Goal: Task Accomplishment & Management: Manage account settings

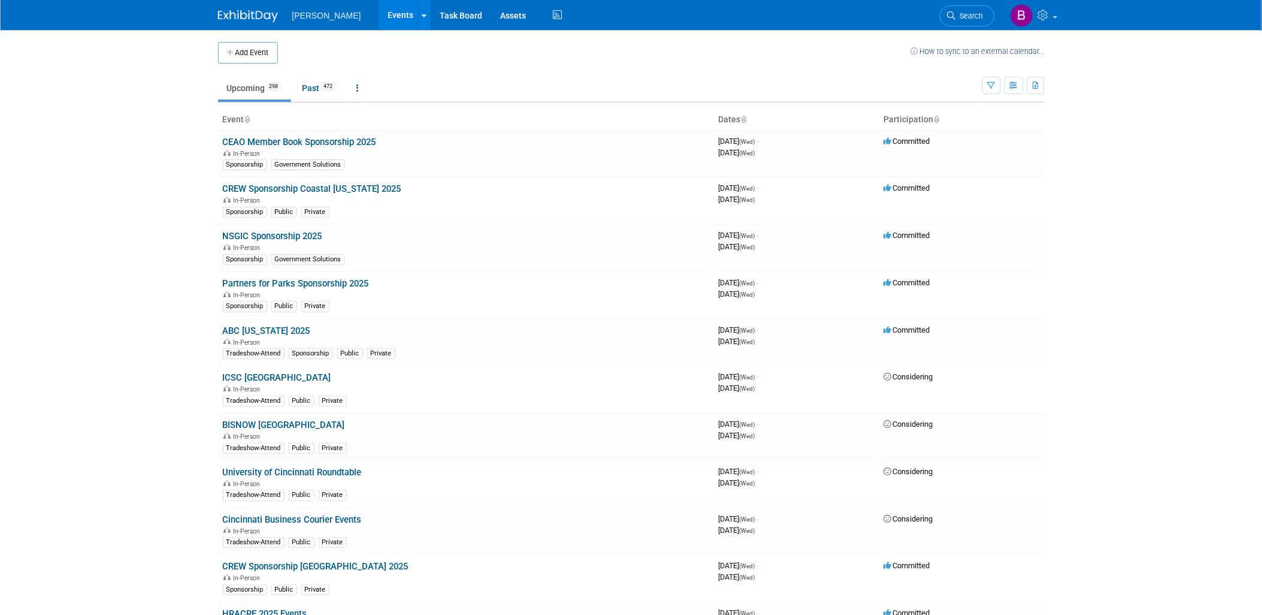
click at [949, 21] on link "Search" at bounding box center [967, 15] width 55 height 21
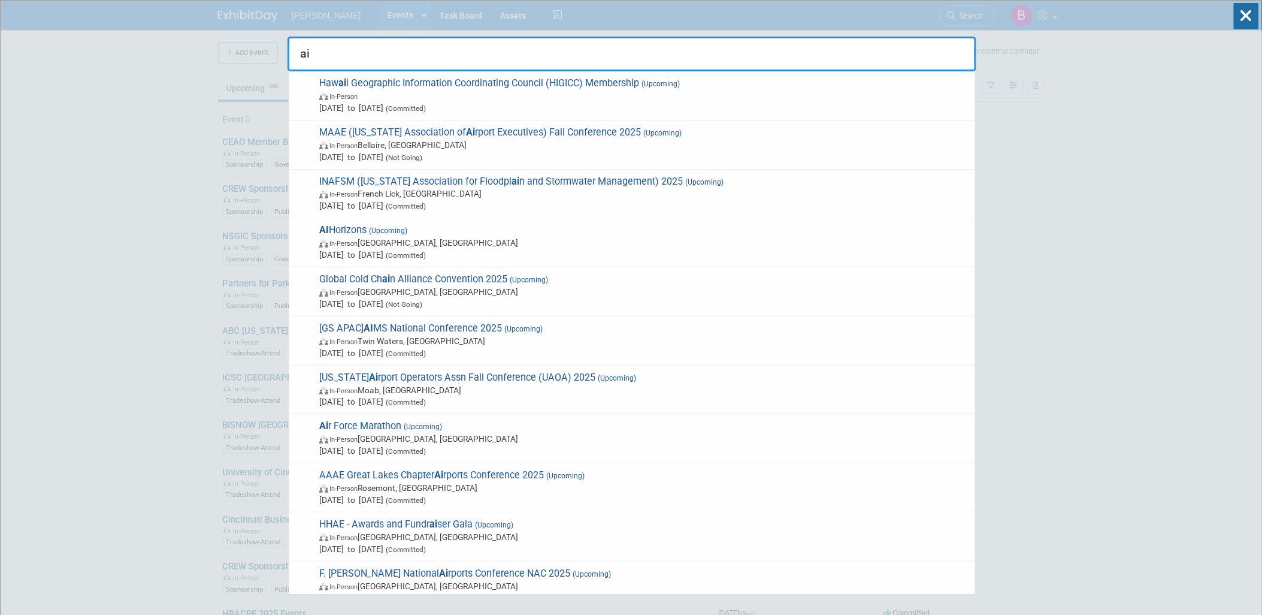
type input "a"
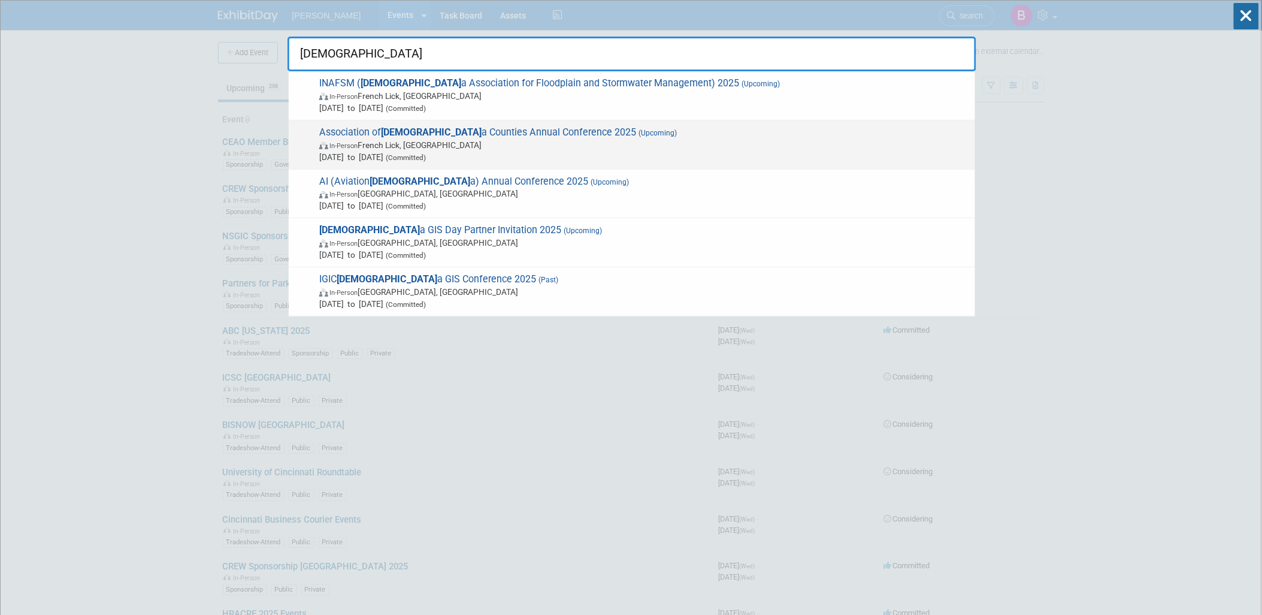
type input "indian"
click at [408, 144] on span "In-Person French Lick, IN" at bounding box center [644, 145] width 650 height 12
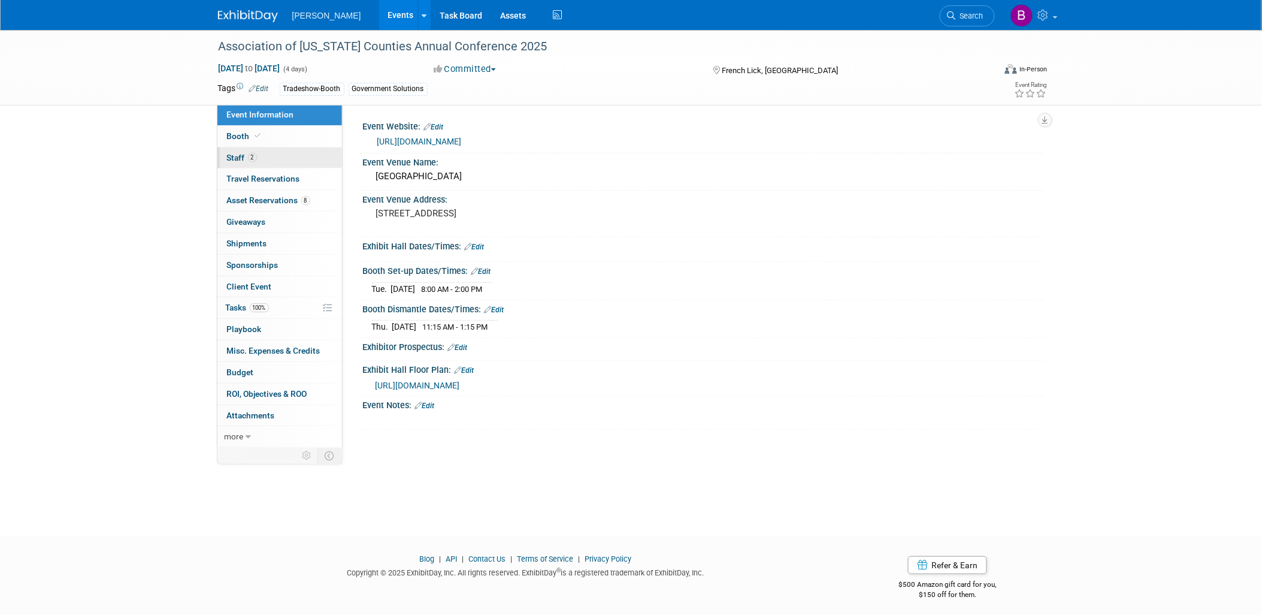
click at [266, 158] on link "2 Staff 2" at bounding box center [279, 157] width 125 height 21
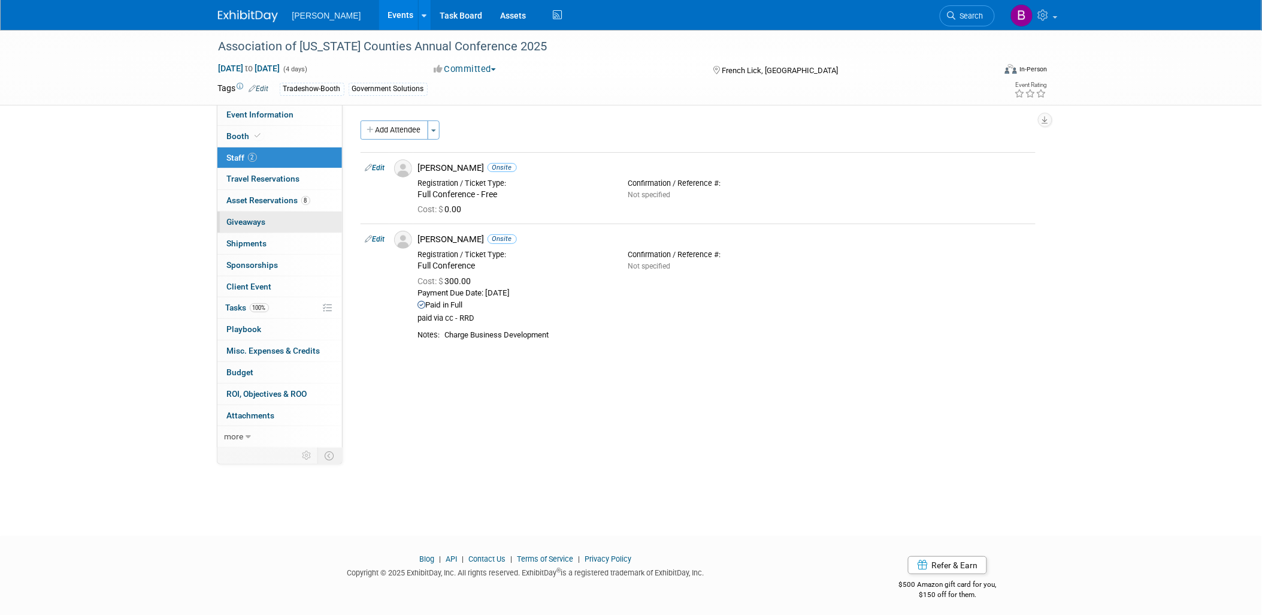
click at [283, 220] on link "0 Giveaways 0" at bounding box center [279, 221] width 125 height 21
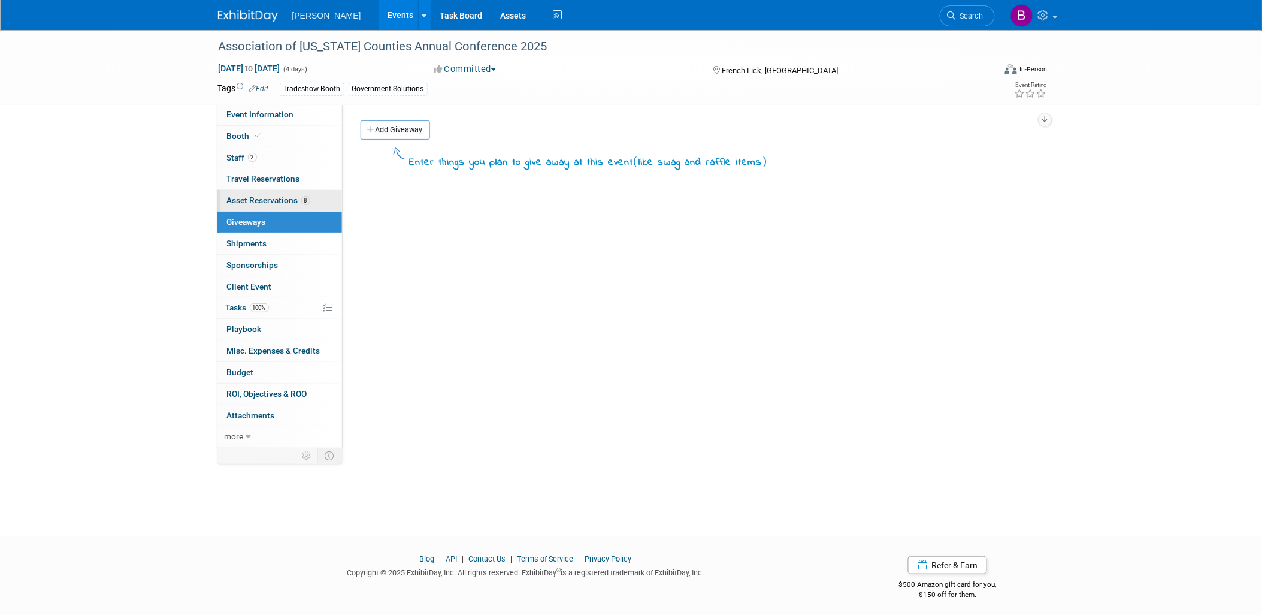
click at [277, 207] on link "8 Asset Reservations 8" at bounding box center [279, 200] width 125 height 21
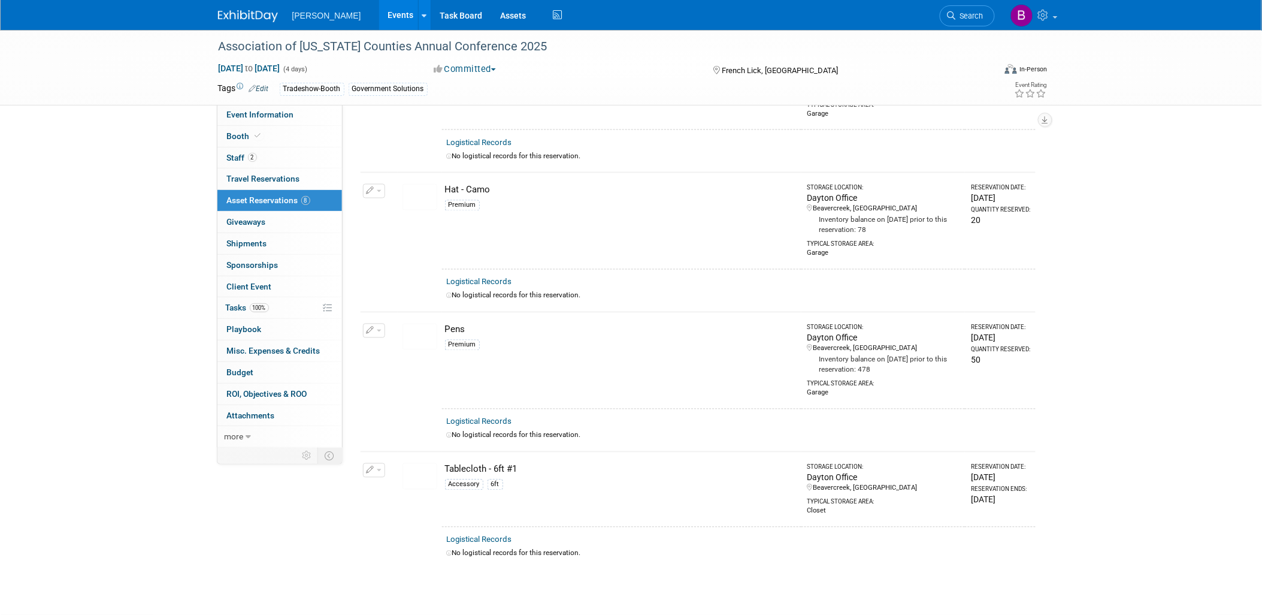
scroll to position [666, 0]
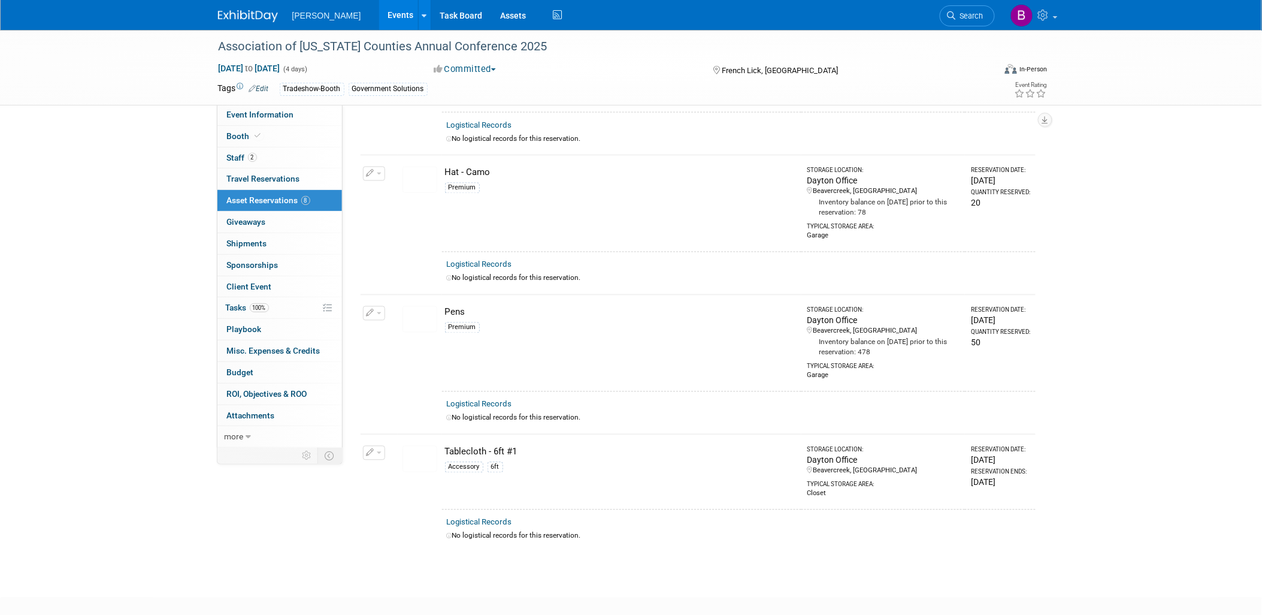
click at [368, 449] on icon "button" at bounding box center [371, 453] width 8 height 8
click at [390, 465] on button "Change Reservation" at bounding box center [420, 472] width 101 height 16
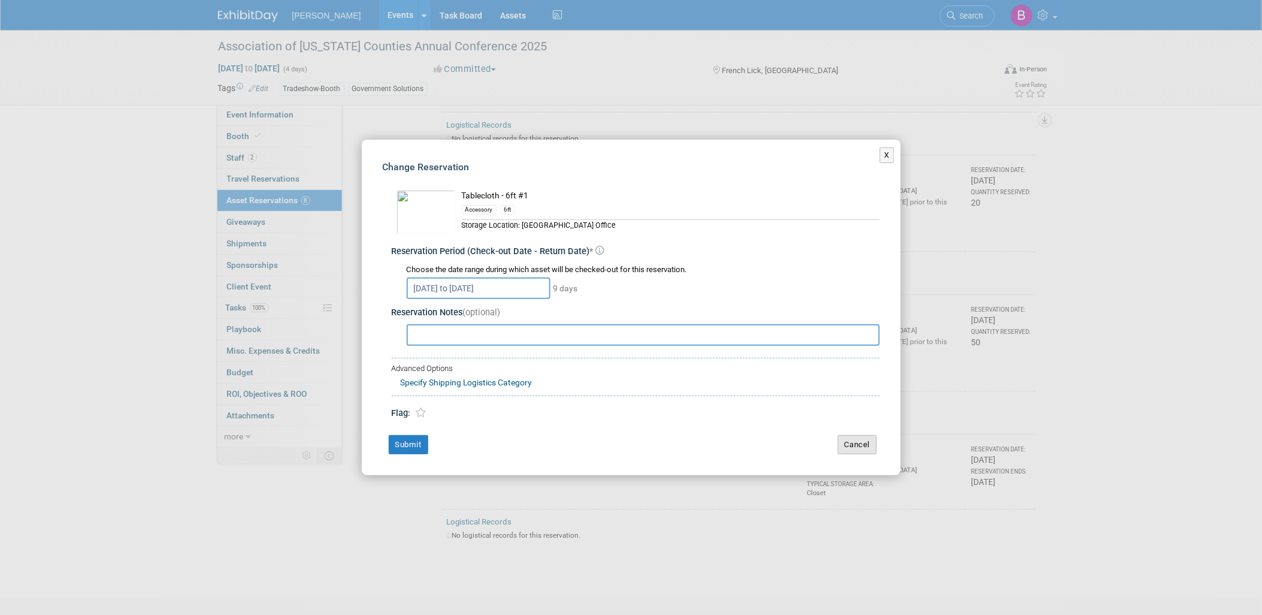
click at [852, 441] on button "Cancel" at bounding box center [857, 444] width 39 height 19
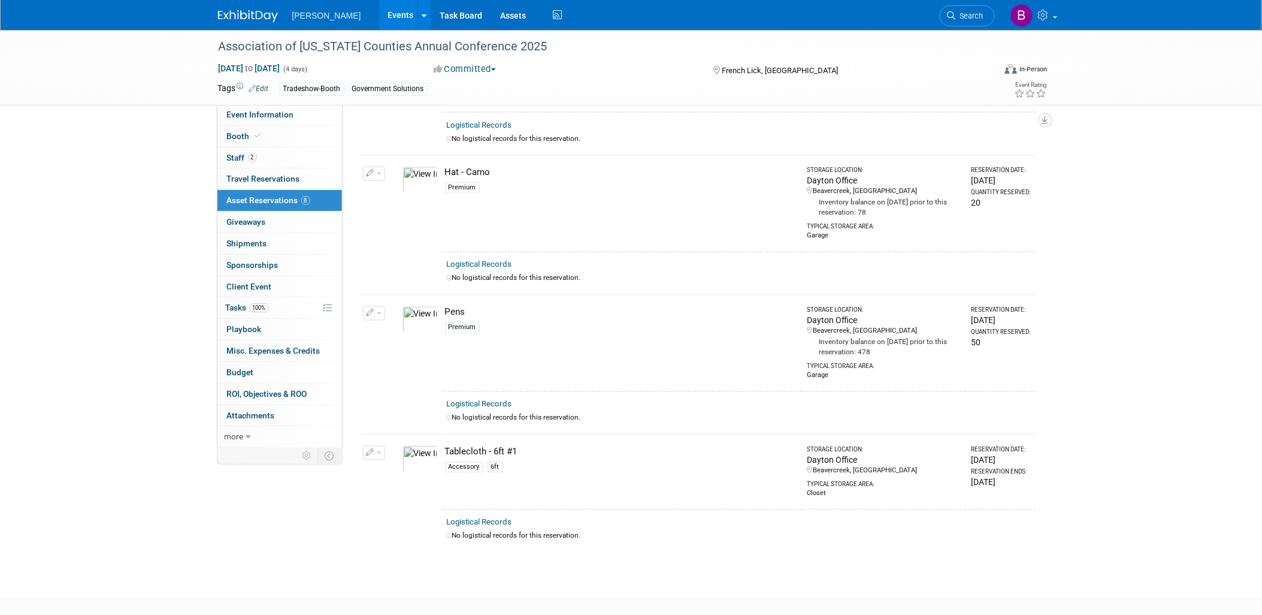
click at [372, 446] on button "button" at bounding box center [374, 453] width 22 height 14
click at [392, 504] on span "Cancel Reservation" at bounding box center [424, 509] width 77 height 10
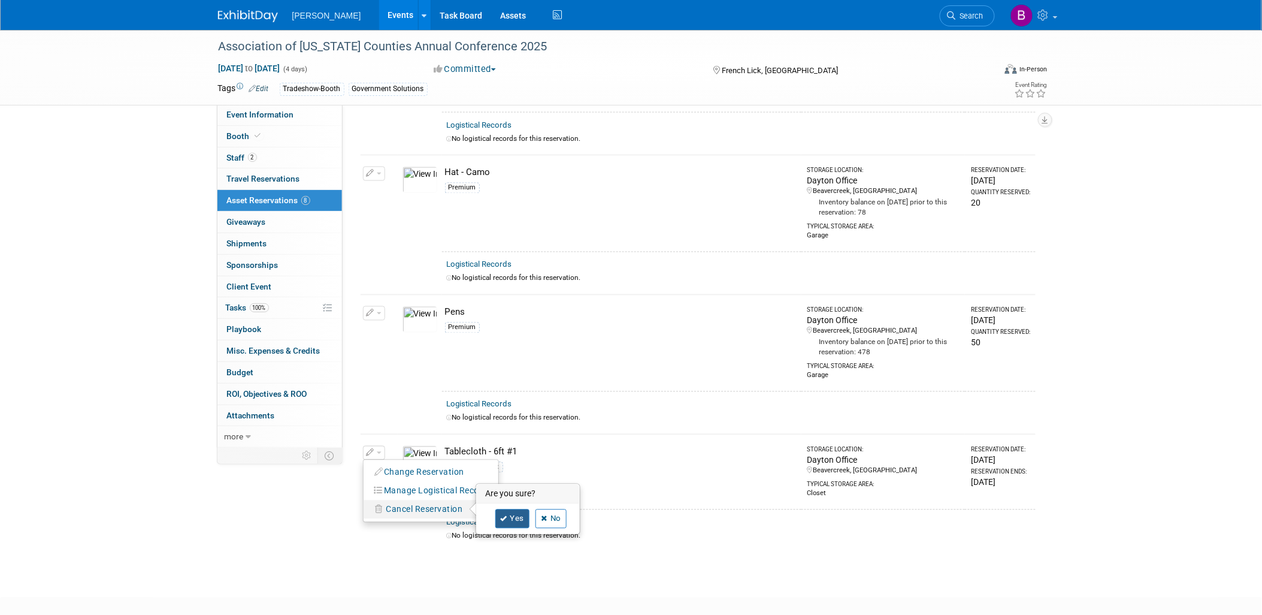
click at [516, 512] on link "Yes" at bounding box center [512, 518] width 35 height 19
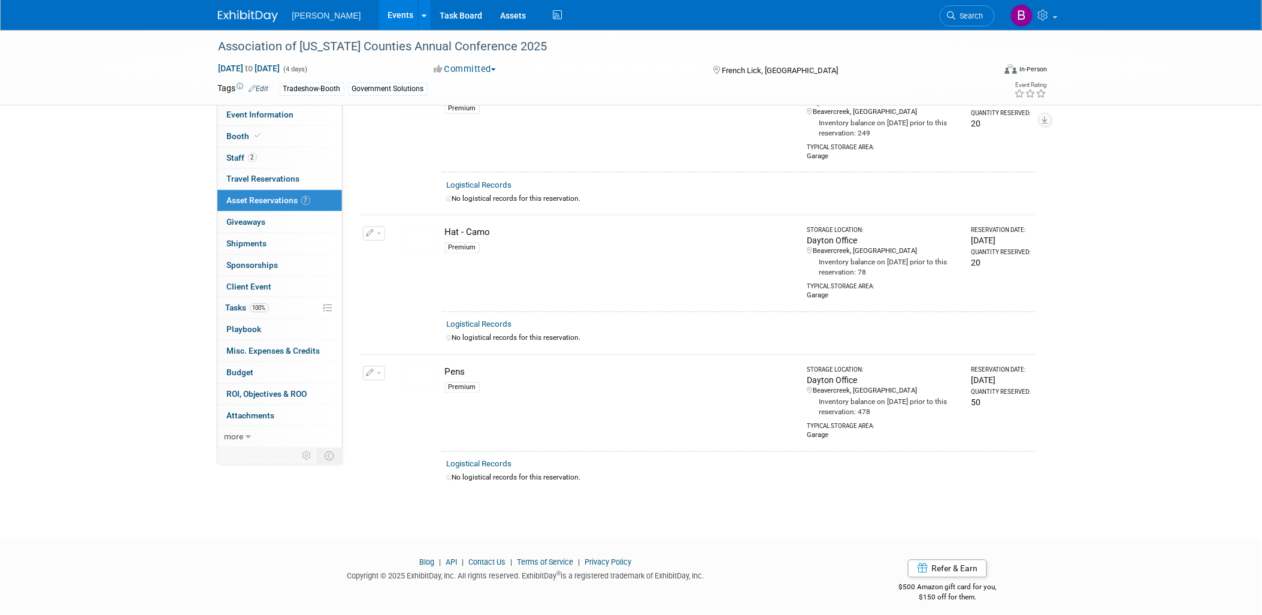
scroll to position [0, 0]
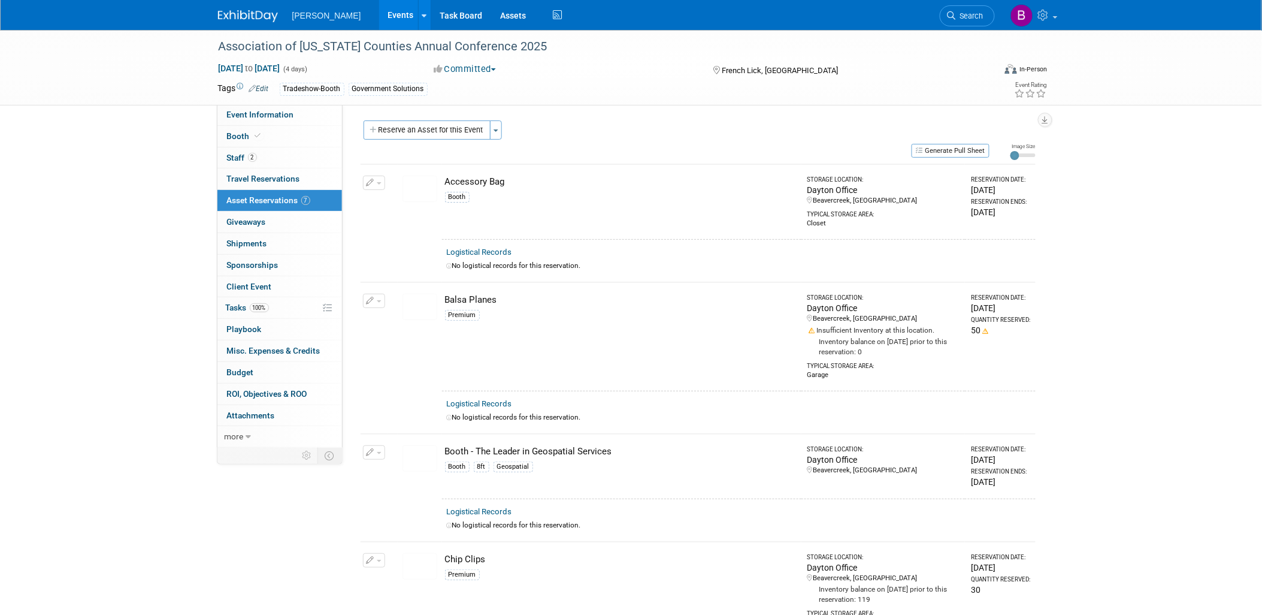
click at [407, 130] on button "Reserve an Asset for this Event" at bounding box center [427, 129] width 127 height 19
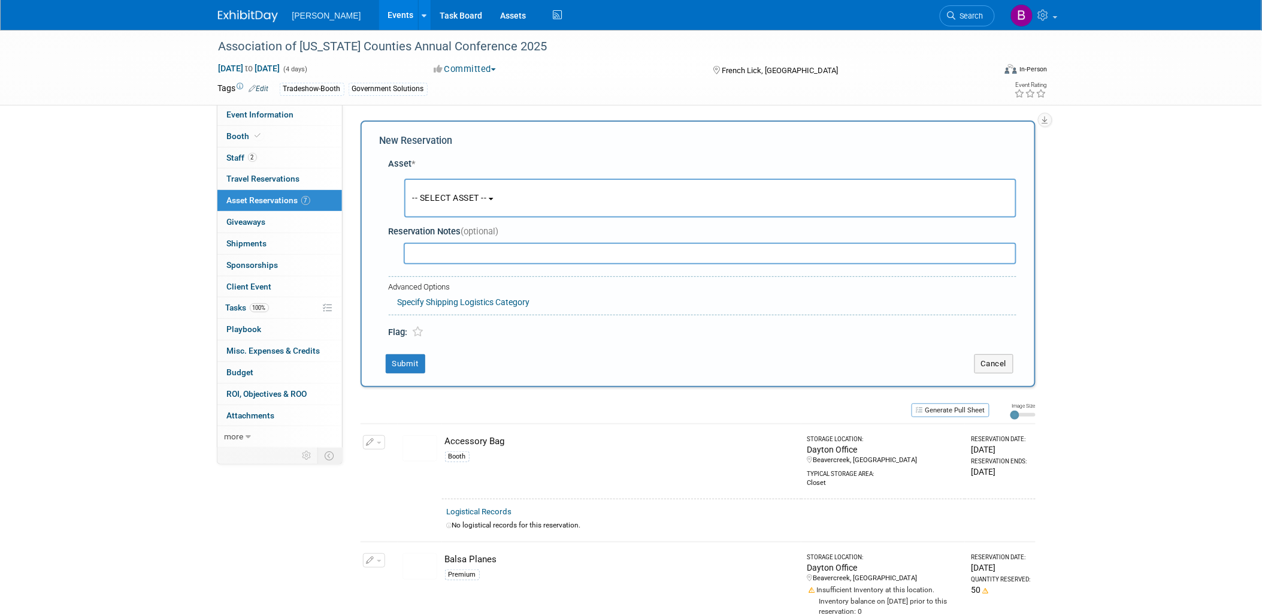
scroll to position [10, 0]
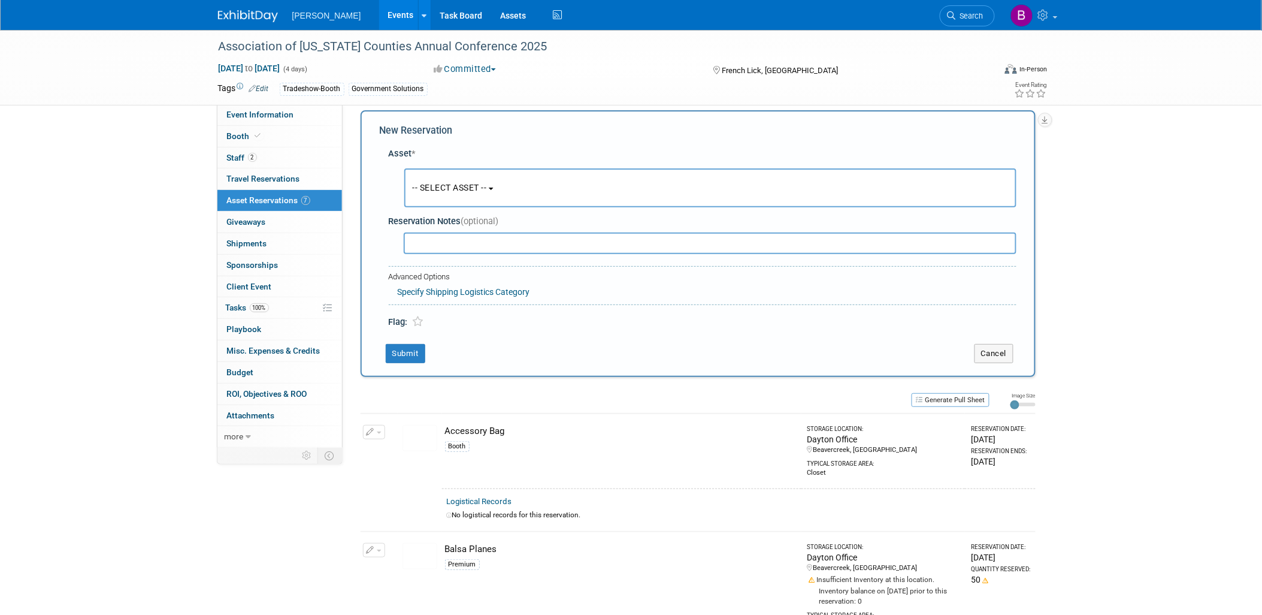
drag, startPoint x: 470, startPoint y: 190, endPoint x: 480, endPoint y: 220, distance: 31.4
click at [471, 190] on span "-- SELECT ASSET --" at bounding box center [450, 188] width 74 height 10
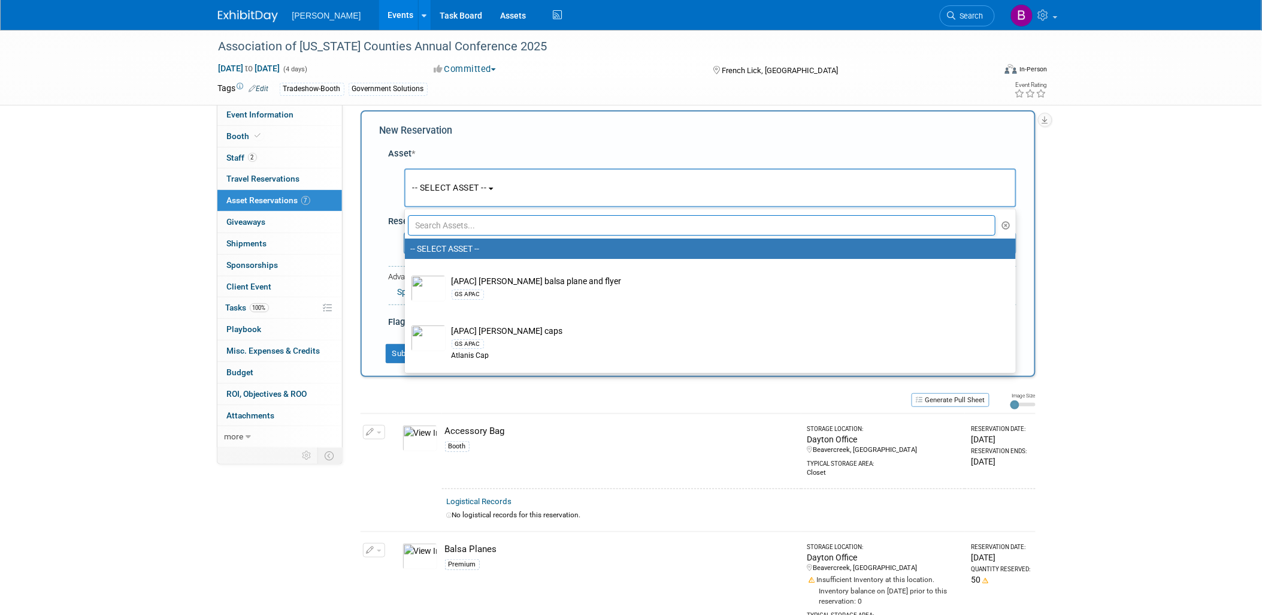
click at [480, 220] on input "text" at bounding box center [702, 225] width 588 height 20
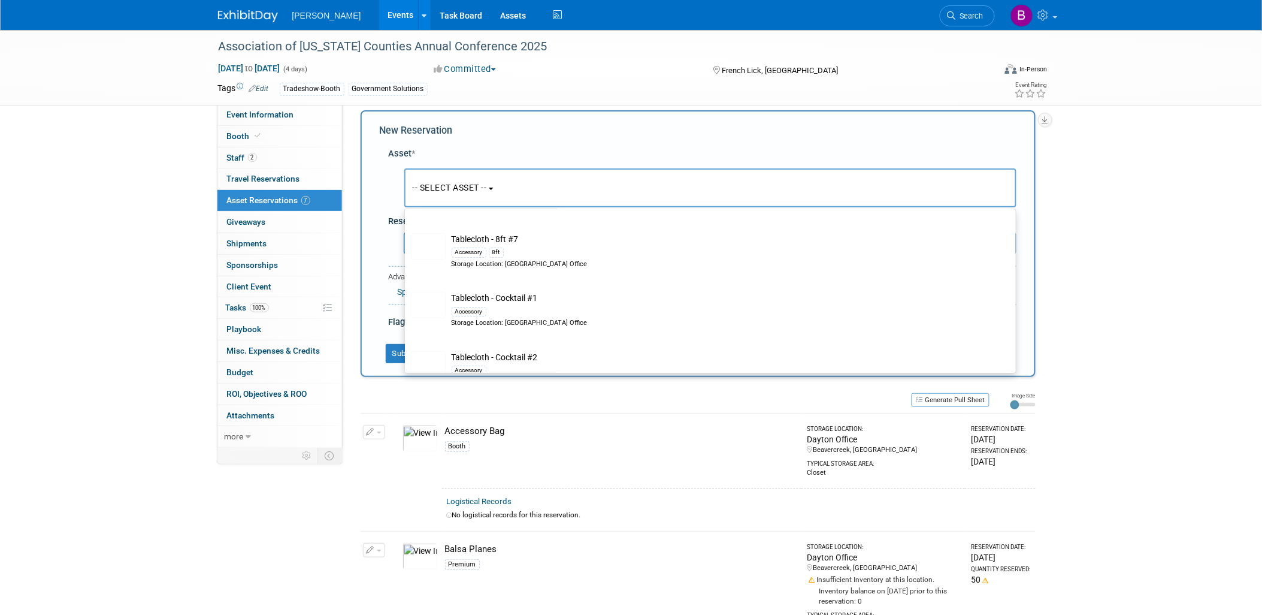
scroll to position [1486, 0]
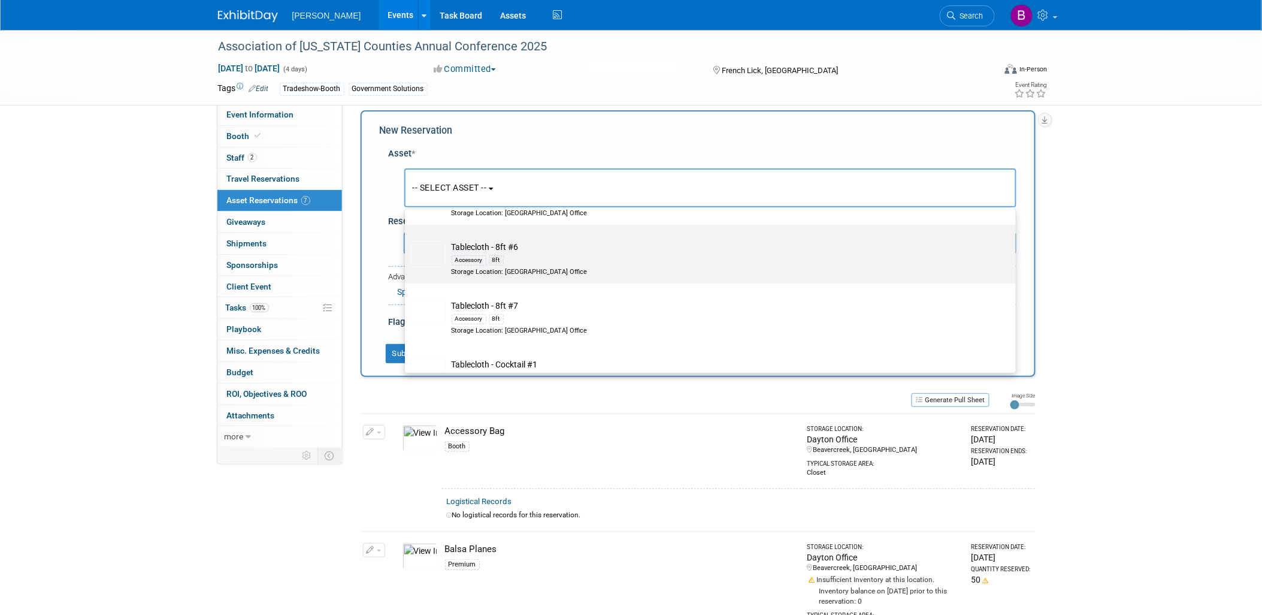
type input "table"
click at [532, 262] on div "Accessory 8ft" at bounding box center [722, 260] width 540 height 14
click at [407, 239] on input "Tablecloth - 8ft #6 Accessory 8ft Storage Location: [GEOGRAPHIC_DATA] Office" at bounding box center [403, 235] width 8 height 8
select select "10726270"
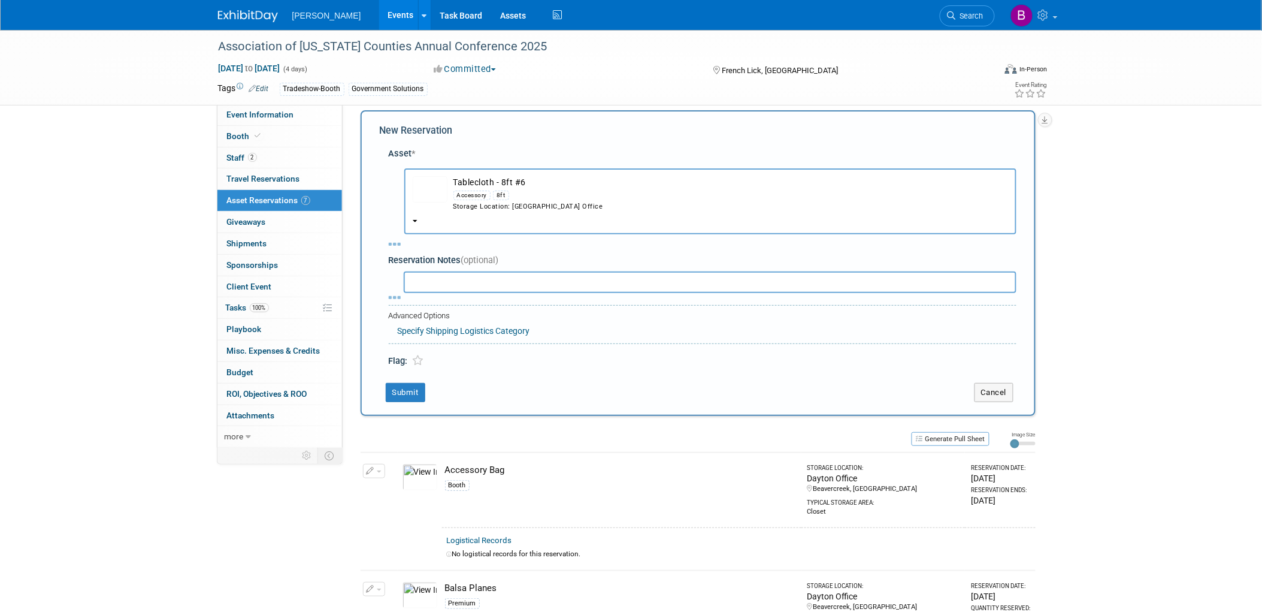
select select "8"
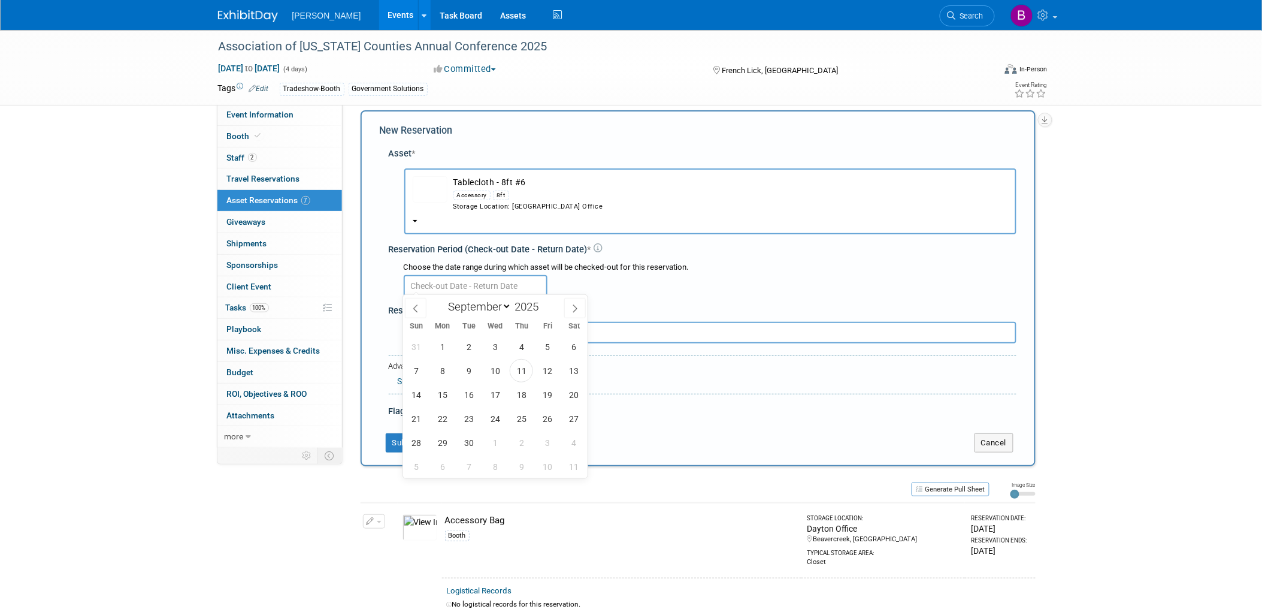
click at [448, 286] on input "text" at bounding box center [476, 286] width 144 height 22
click at [438, 424] on span "22" at bounding box center [442, 418] width 23 height 23
click at [520, 424] on span "25" at bounding box center [521, 418] width 23 height 23
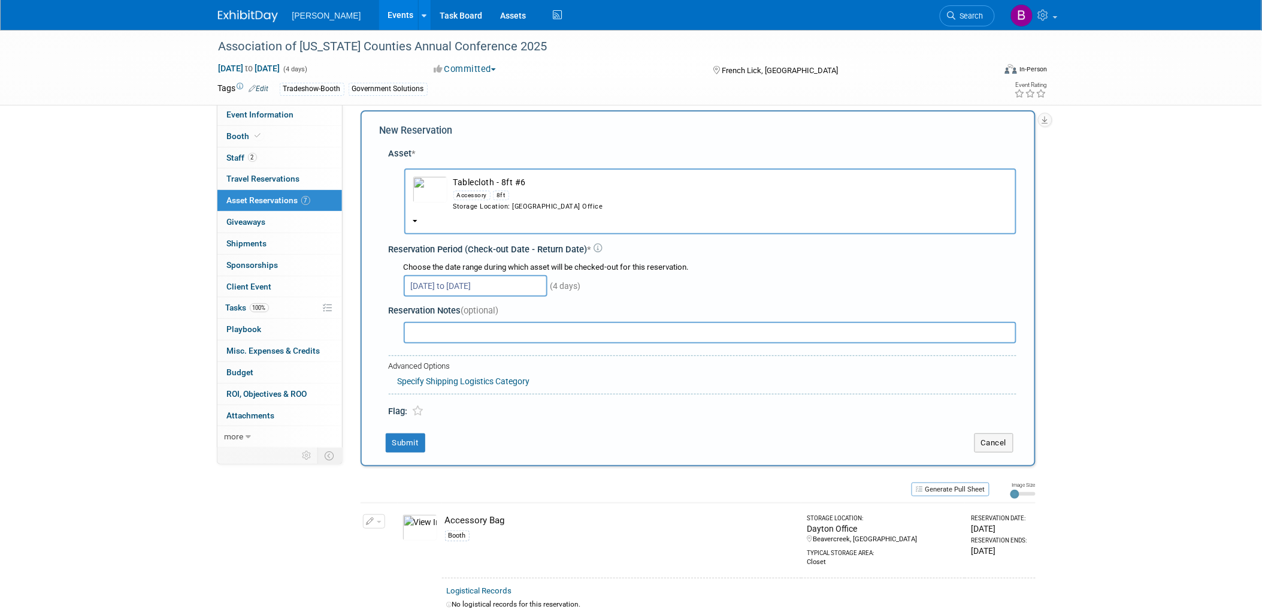
click at [474, 286] on input "[DATE] to [DATE]" at bounding box center [476, 286] width 144 height 22
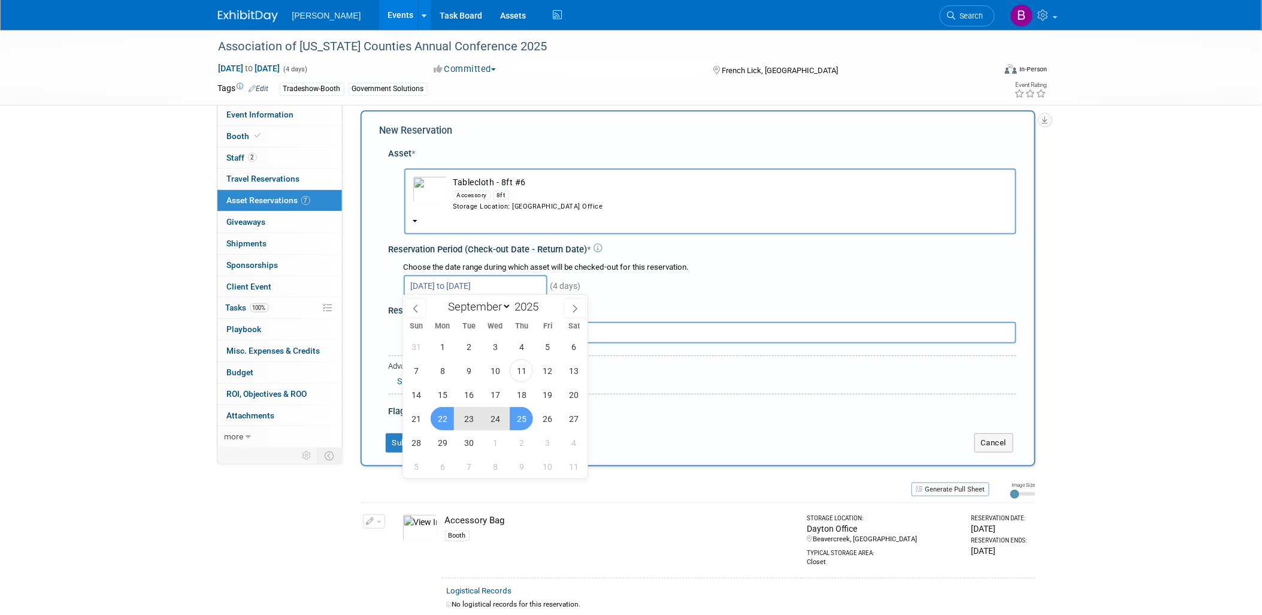
click at [520, 418] on span "25" at bounding box center [521, 418] width 23 height 23
click at [552, 443] on span "3" at bounding box center [547, 442] width 23 height 23
type input "[DATE] to [DATE]"
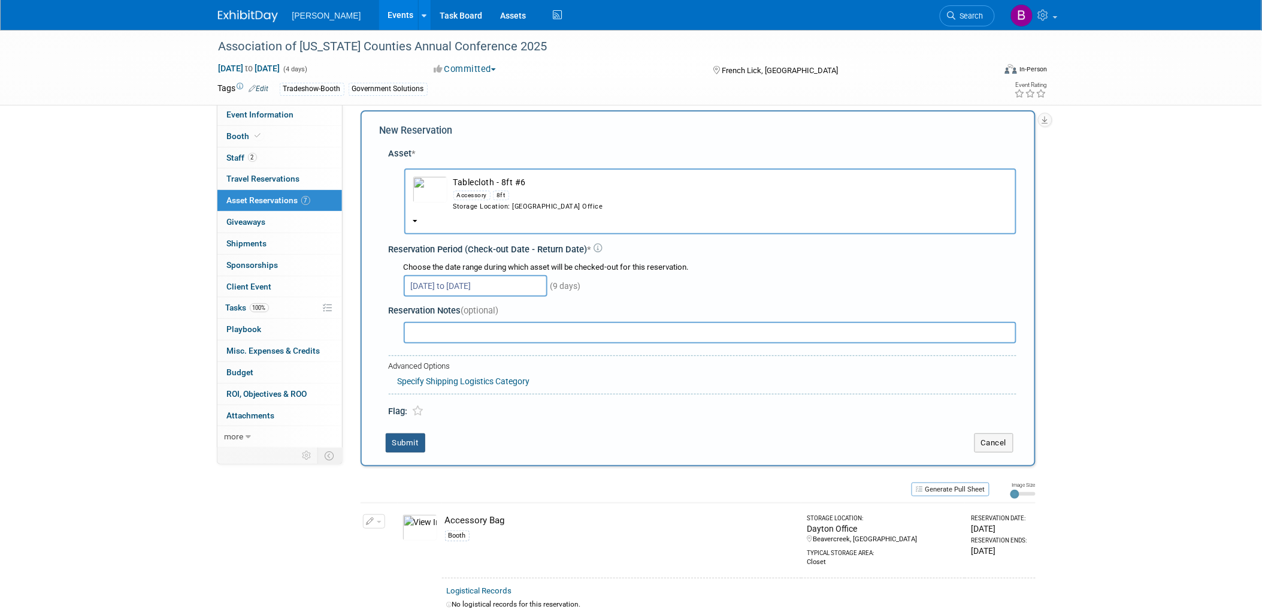
click at [422, 444] on button "Submit" at bounding box center [406, 442] width 40 height 19
